Goal: Task Accomplishment & Management: Complete application form

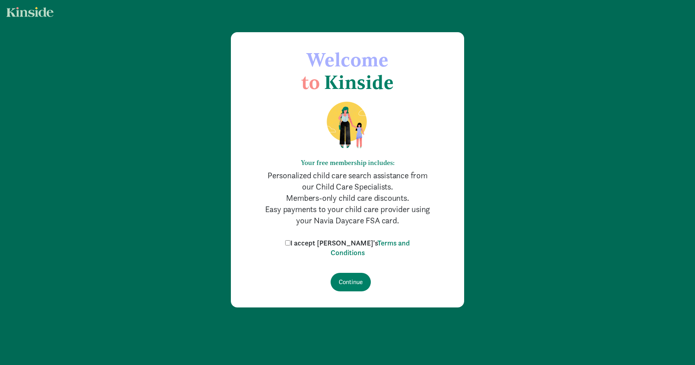
click at [291, 242] on input "I accept [PERSON_NAME]'s Terms and Conditions" at bounding box center [287, 242] width 5 height 5
checkbox input "true"
click at [349, 279] on input "Continue" at bounding box center [351, 282] width 40 height 19
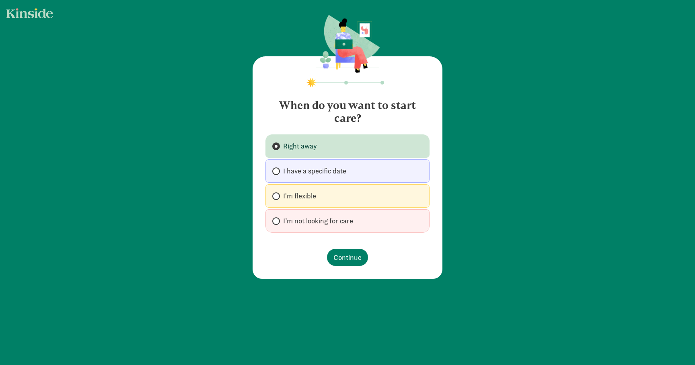
click at [314, 193] on span "I'm flexible" at bounding box center [299, 196] width 33 height 10
click at [278, 194] on input "I'm flexible" at bounding box center [274, 196] width 5 height 5
radio input "true"
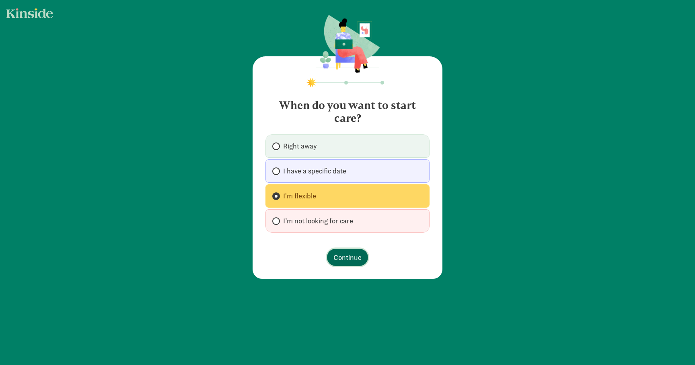
click at [355, 260] on span "Continue" at bounding box center [348, 257] width 28 height 11
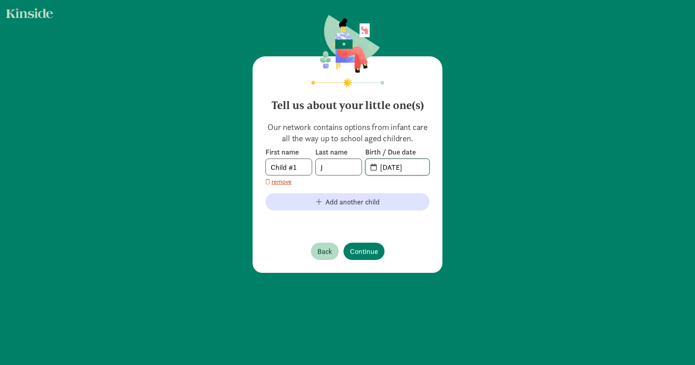
click at [392, 162] on input "09-08-2025" at bounding box center [402, 167] width 54 height 16
click at [373, 167] on span "20-25-0908" at bounding box center [398, 167] width 64 height 16
click at [392, 168] on input "20-25-0908" at bounding box center [402, 167] width 54 height 16
click at [384, 168] on input "20-25-0908" at bounding box center [402, 167] width 54 height 16
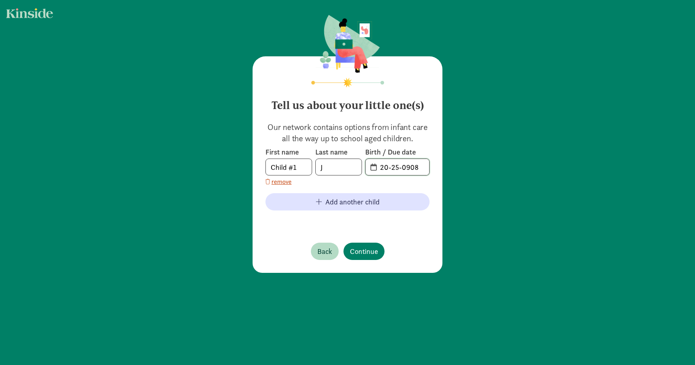
click at [386, 167] on input "20-25-0908" at bounding box center [402, 167] width 54 height 16
type input "07-25-2021"
click at [360, 247] on span "Continue" at bounding box center [364, 251] width 28 height 11
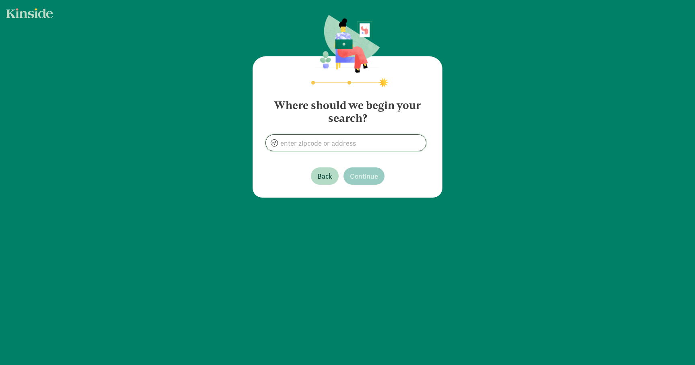
click at [354, 142] on input at bounding box center [346, 143] width 160 height 16
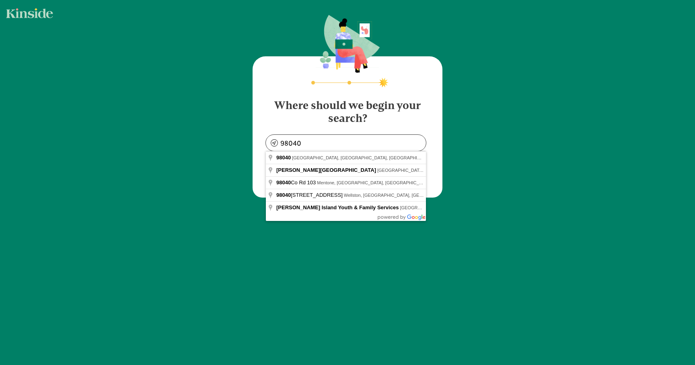
type input "Mercer Island, WA 98040, USA"
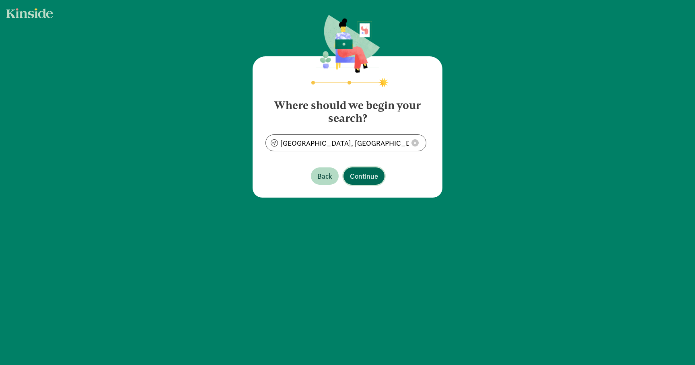
click at [362, 170] on button "Continue" at bounding box center [364, 175] width 41 height 17
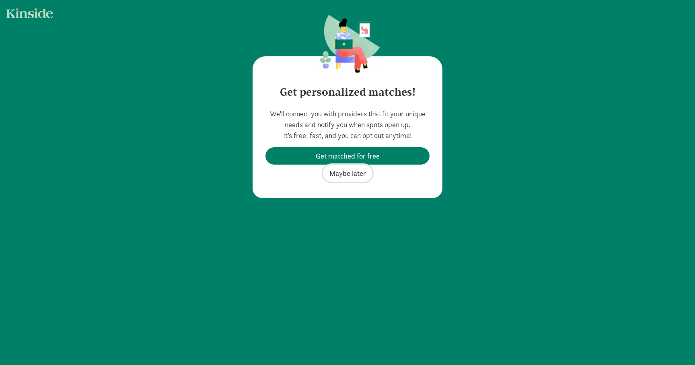
click at [350, 175] on span "Maybe later" at bounding box center [348, 173] width 37 height 11
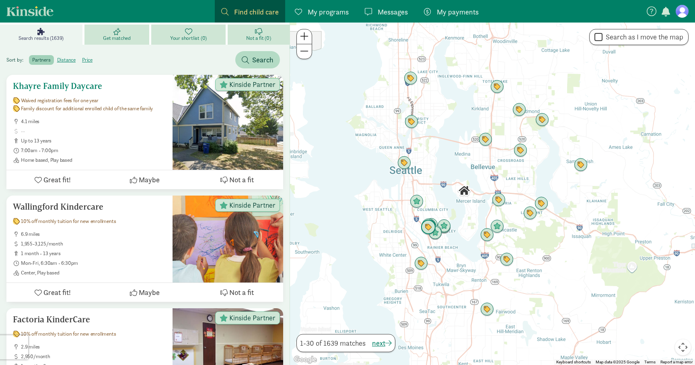
scroll to position [115, 0]
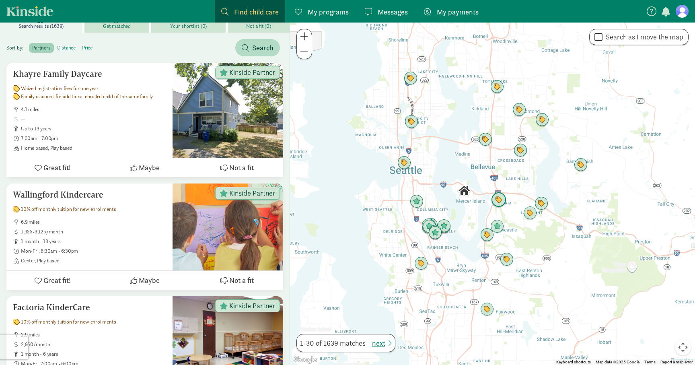
click at [499, 201] on img "Click to see details" at bounding box center [498, 199] width 15 height 15
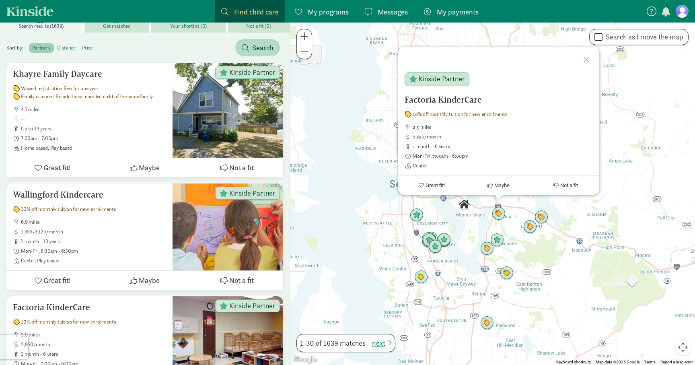
click at [588, 60] on div at bounding box center [587, 58] width 23 height 23
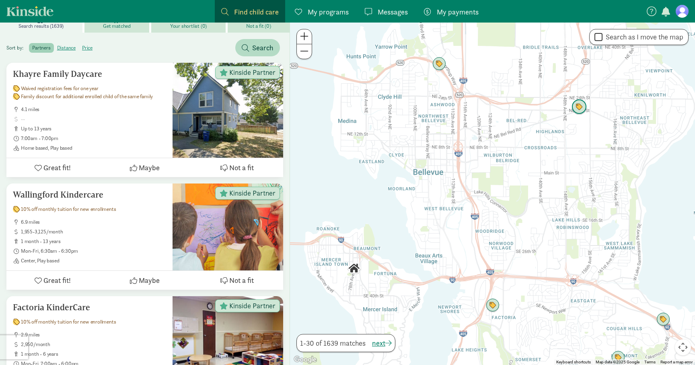
click at [581, 106] on img "Click to see details" at bounding box center [579, 106] width 15 height 15
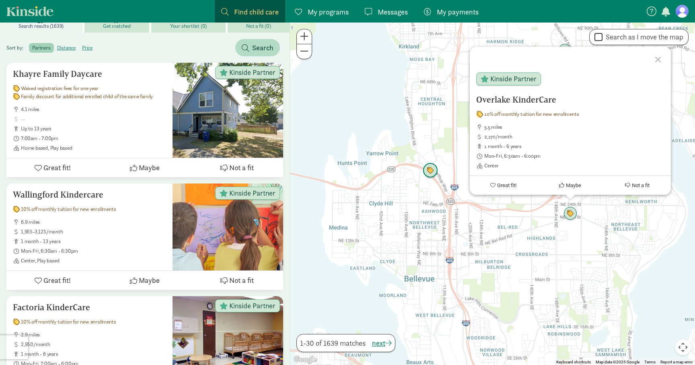
click at [430, 172] on img "Click to see details" at bounding box center [430, 170] width 15 height 15
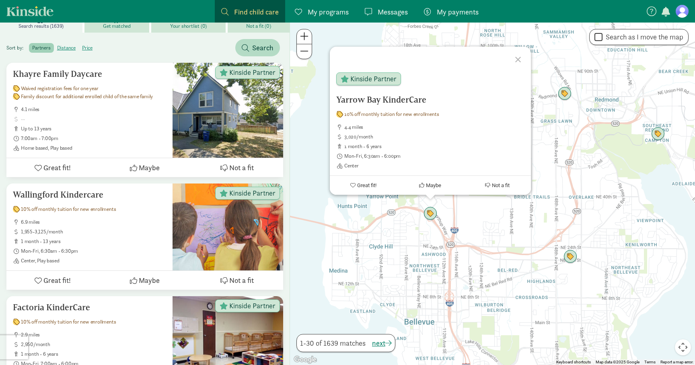
click at [519, 58] on div at bounding box center [519, 58] width 23 height 23
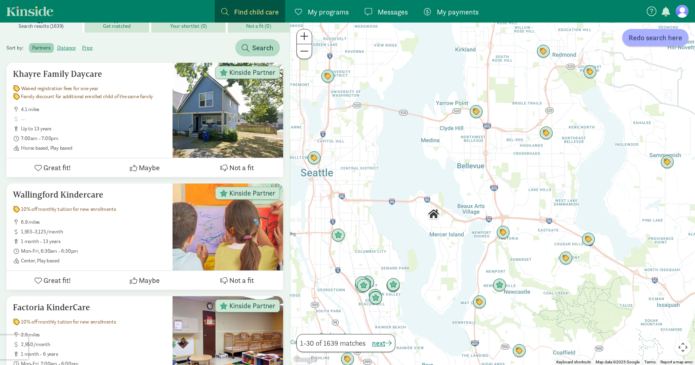
drag, startPoint x: 420, startPoint y: 338, endPoint x: 433, endPoint y: 216, distance: 123.4
click at [433, 216] on div at bounding box center [492, 194] width 405 height 342
